Goal: Navigation & Orientation: Find specific page/section

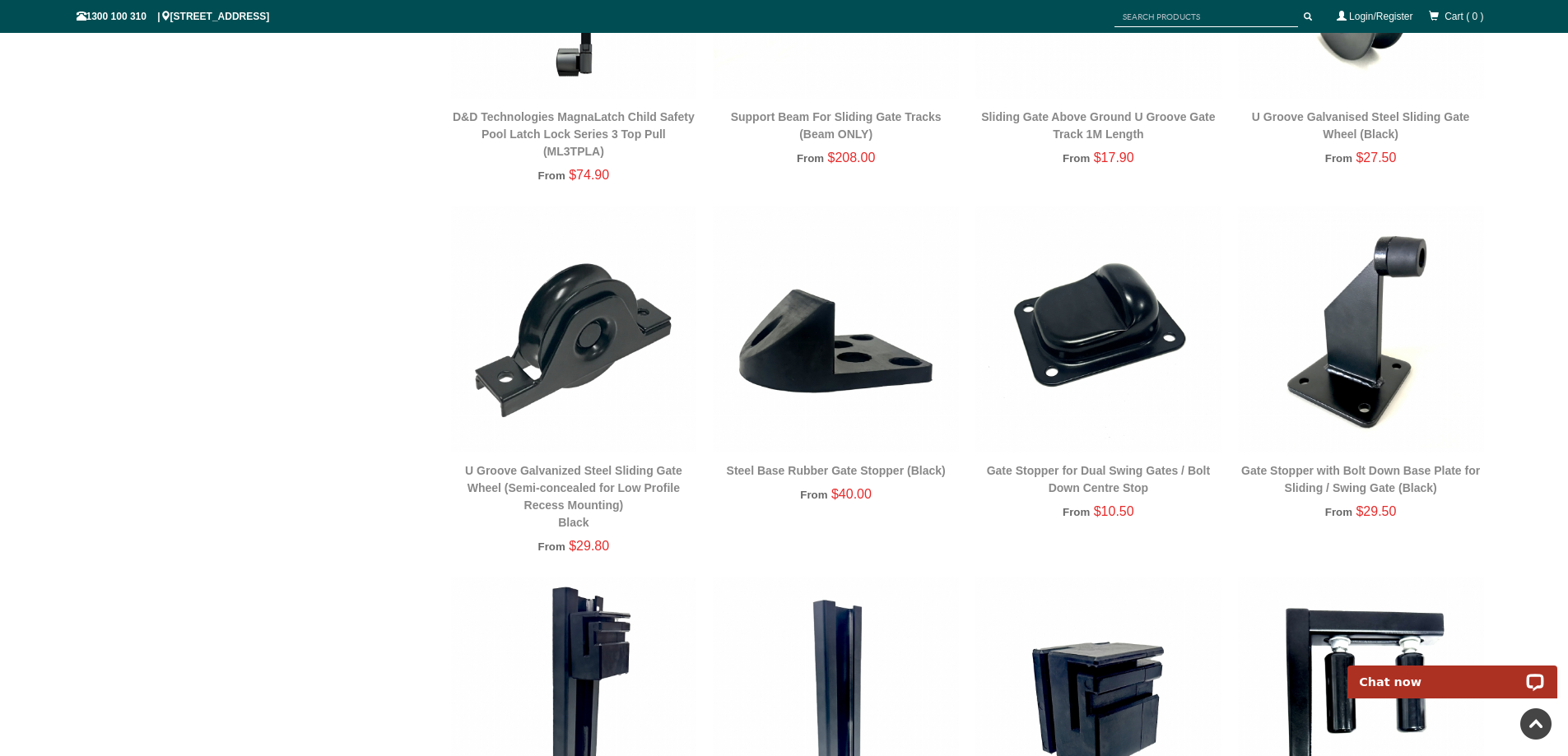
scroll to position [1522, 0]
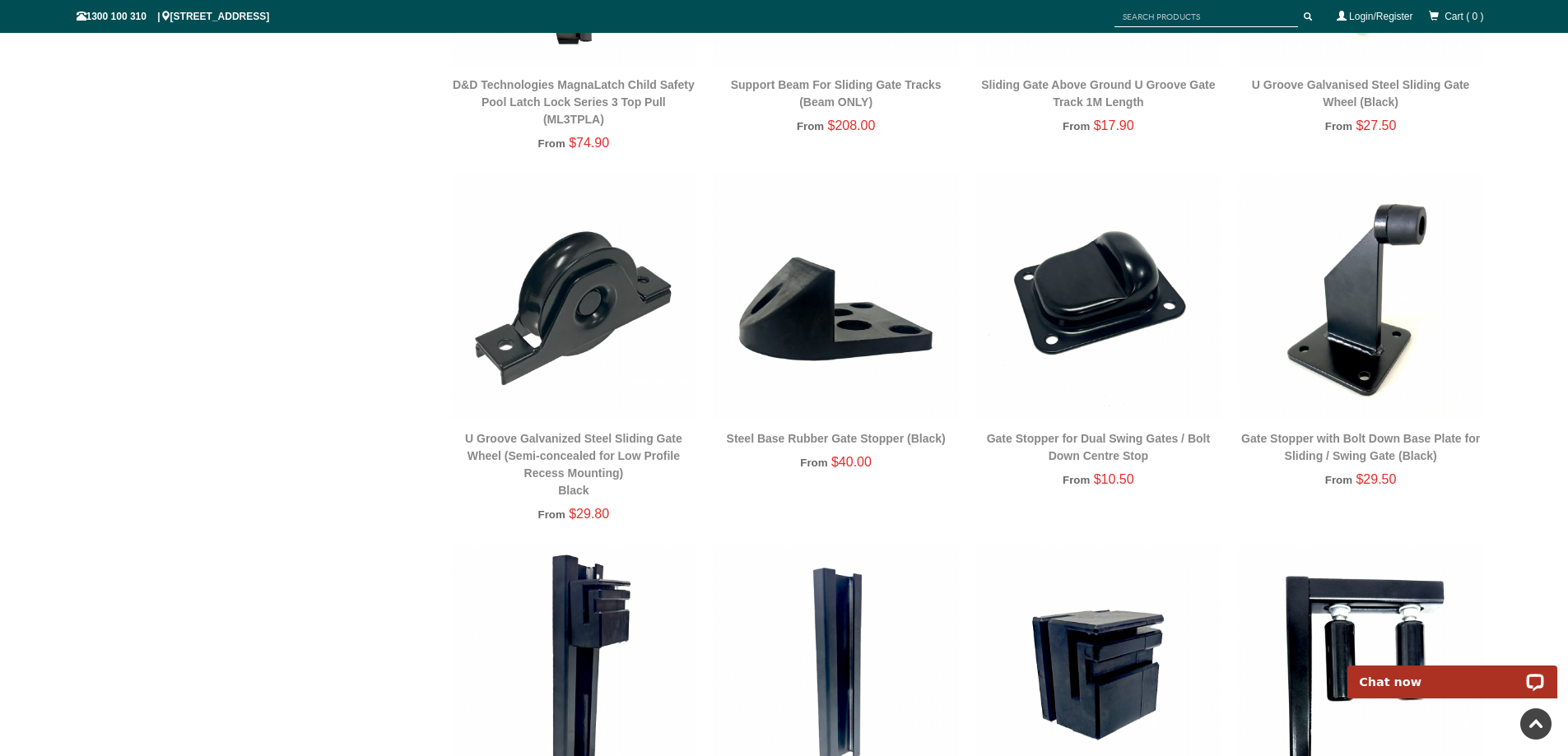
click at [1117, 296] on img at bounding box center [1098, 298] width 246 height 246
